Goal: Task Accomplishment & Management: Use online tool/utility

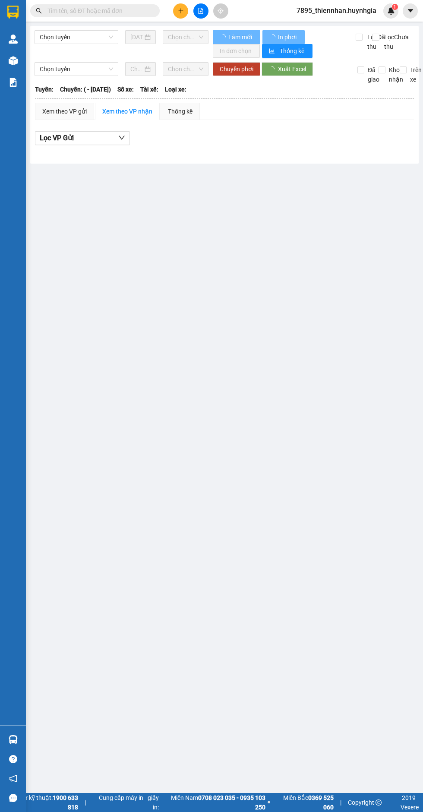
click at [104, 34] on span "Chọn tuyến" at bounding box center [76, 37] width 73 height 13
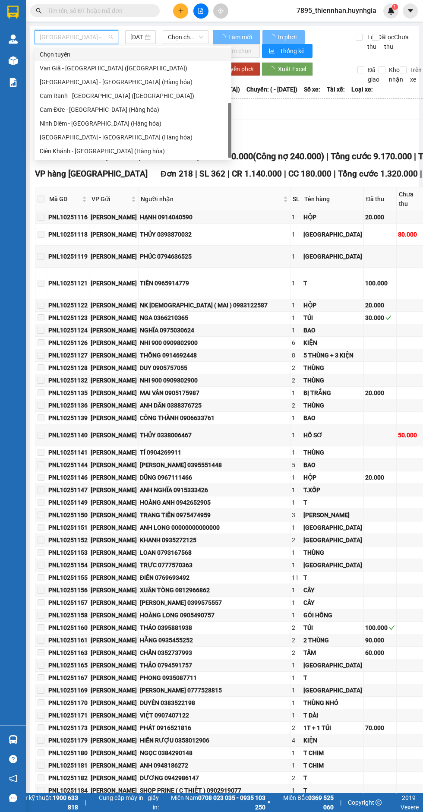
click at [268, 168] on div "VP hàng [GEOGRAPHIC_DATA] 218 | SL 362 | CR 1.140.000 | CC 180.000 | Tổng cước …" at bounding box center [261, 174] width 452 height 13
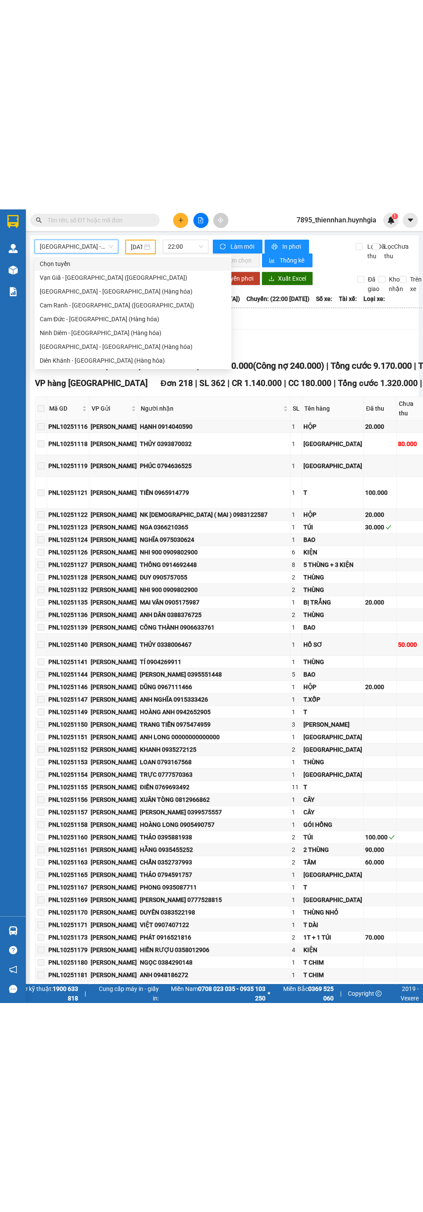
scroll to position [28, 0]
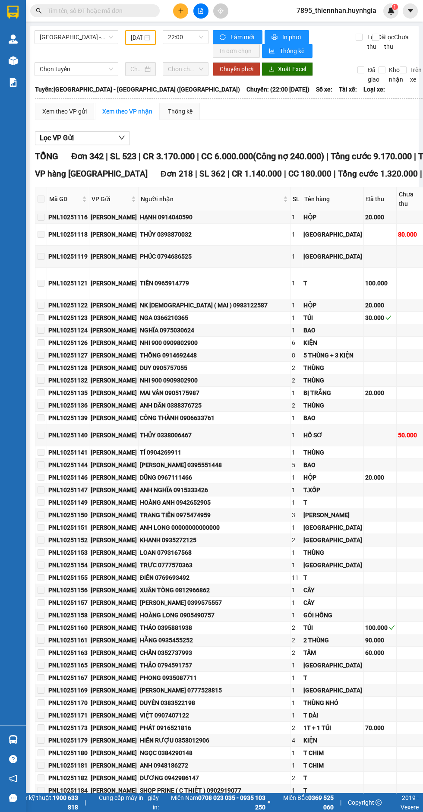
click at [147, 38] on div "[DATE]" at bounding box center [140, 37] width 19 height 9
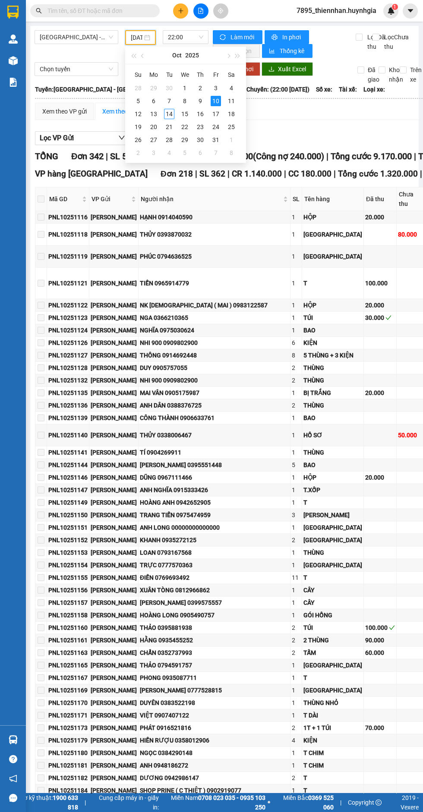
scroll to position [0, 20]
click at [154, 114] on div "13" at bounding box center [154, 114] width 10 height 10
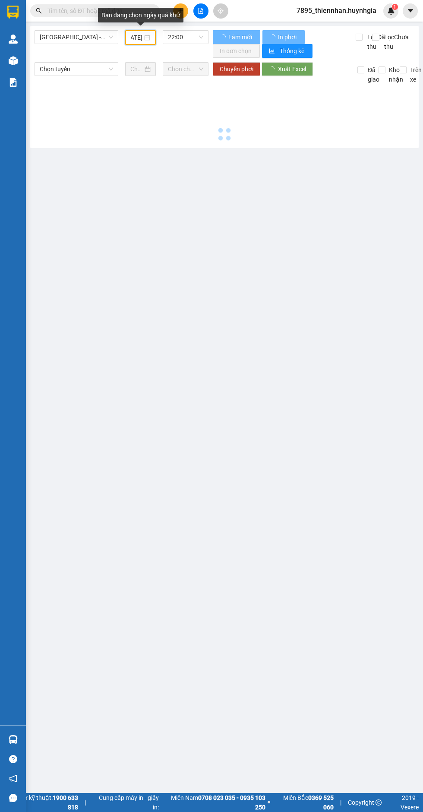
type input "[DATE]"
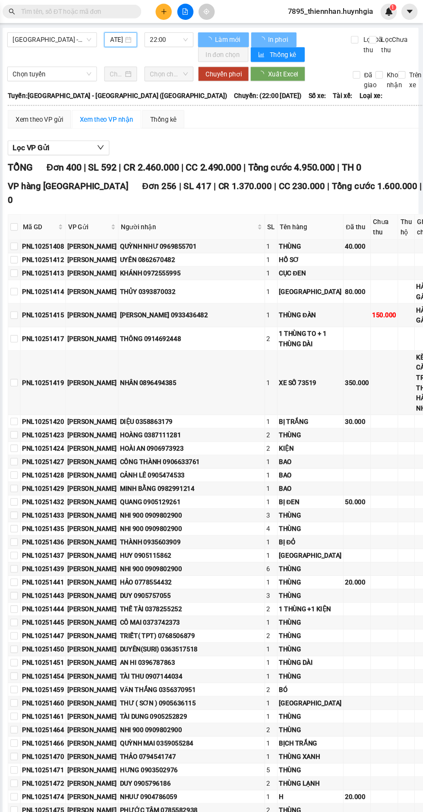
scroll to position [82, 1]
